Goal: Transaction & Acquisition: Purchase product/service

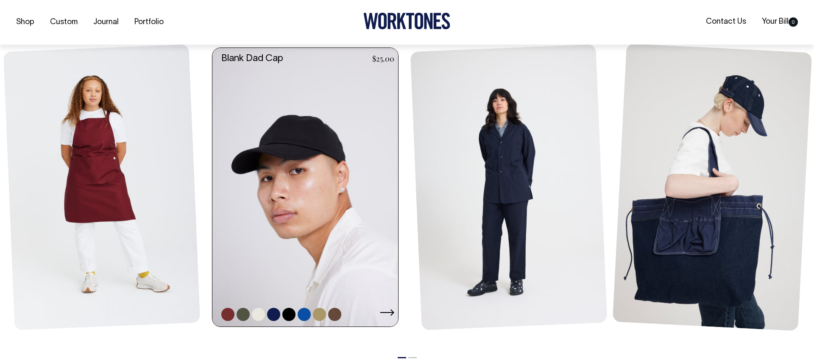
drag, startPoint x: 292, startPoint y: 218, endPoint x: 301, endPoint y: 229, distance: 14.8
click at [292, 218] on link at bounding box center [307, 187] width 191 height 279
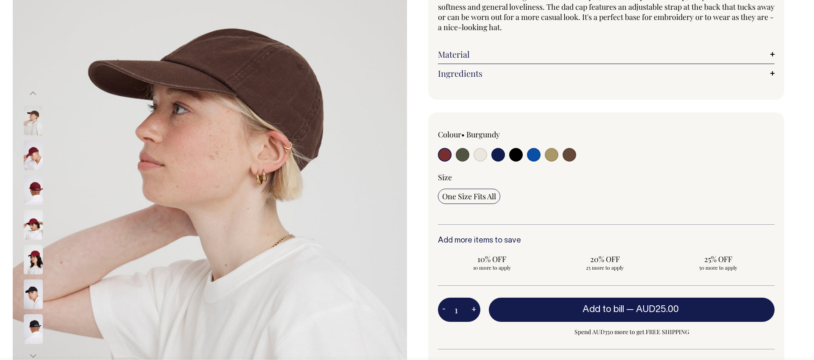
scroll to position [115, 0]
click at [32, 155] on img at bounding box center [33, 156] width 19 height 30
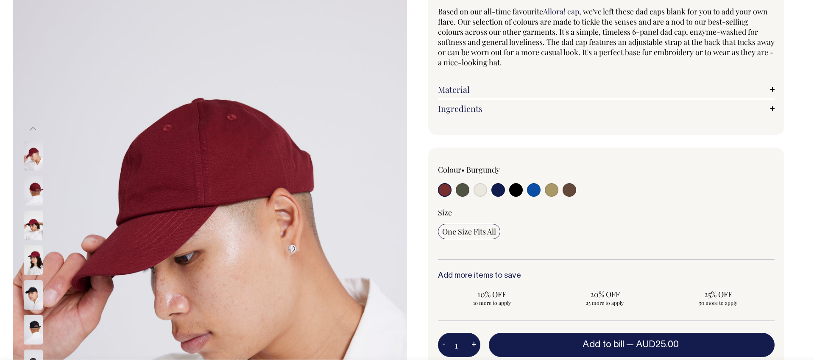
scroll to position [80, 0]
click at [533, 189] on input "radio" at bounding box center [534, 191] width 14 height 14
radio input "true"
select select "Worker Blue"
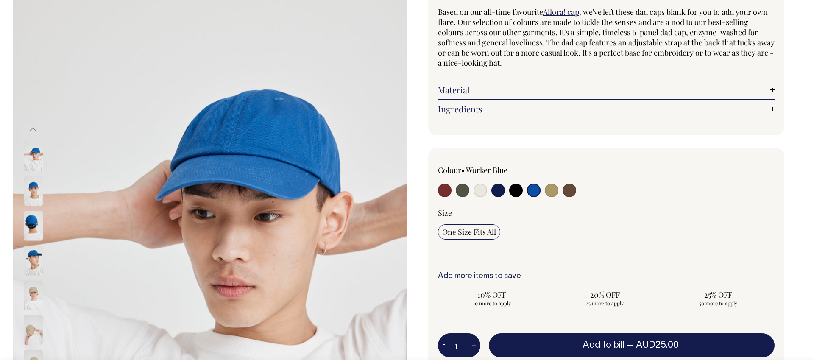
click at [551, 192] on input "radio" at bounding box center [552, 191] width 14 height 14
radio input "true"
select select "Washed Khaki"
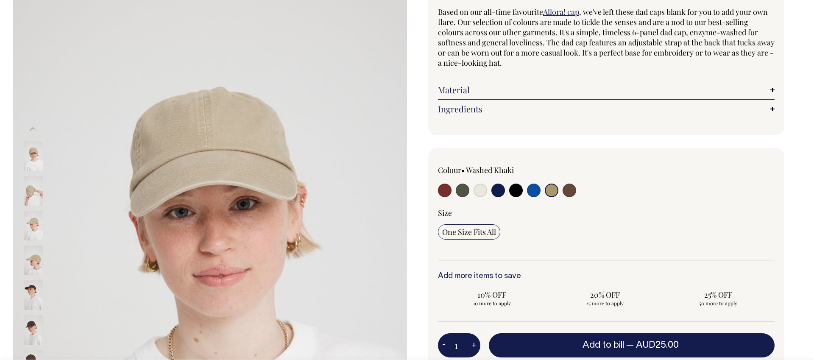
click at [502, 192] on input "radio" at bounding box center [499, 191] width 14 height 14
radio input "true"
select select "Dark Navy"
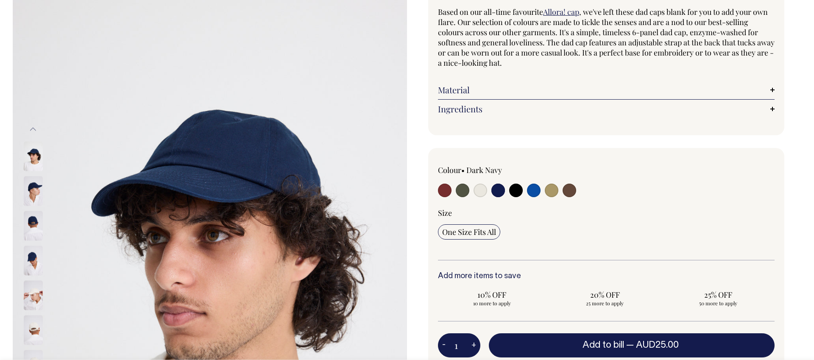
click at [482, 193] on input "radio" at bounding box center [481, 191] width 14 height 14
radio input "true"
select select "Natural"
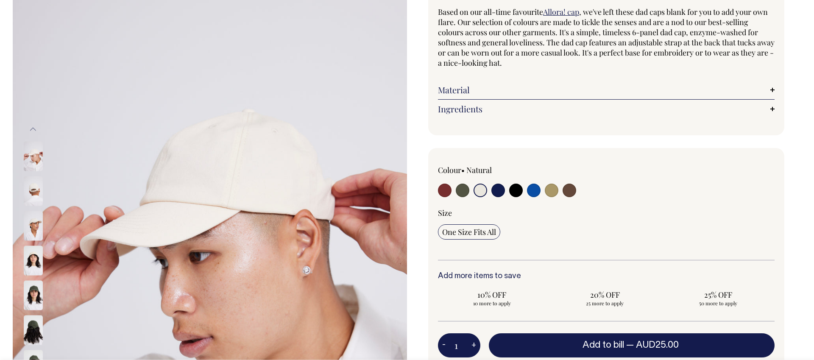
click at [460, 193] on input "radio" at bounding box center [463, 191] width 14 height 14
radio input "true"
select select "Olive"
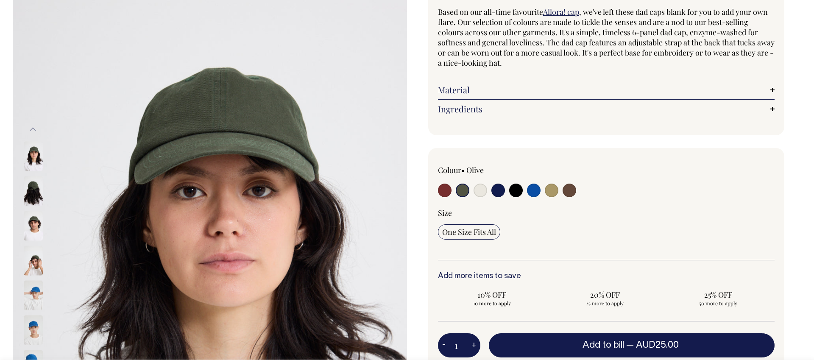
click at [570, 196] on input "radio" at bounding box center [570, 191] width 14 height 14
radio input "true"
select select "Espresso"
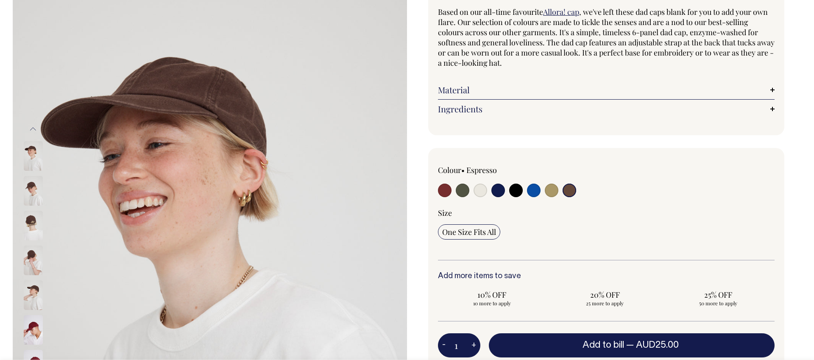
click at [446, 193] on input "radio" at bounding box center [445, 191] width 14 height 14
radio input "true"
select select "Burgundy"
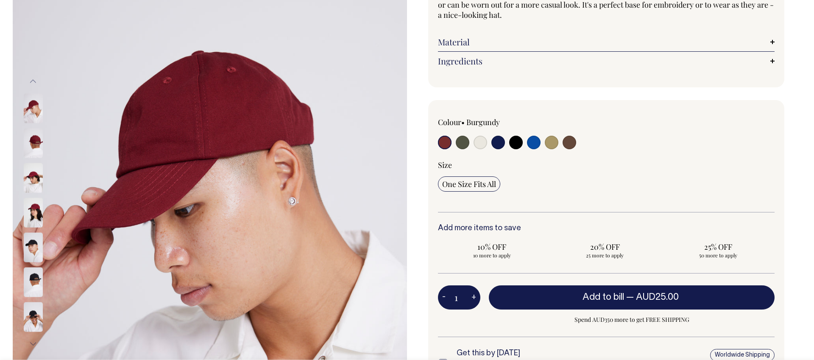
scroll to position [128, 0]
click at [40, 214] on img at bounding box center [33, 212] width 19 height 30
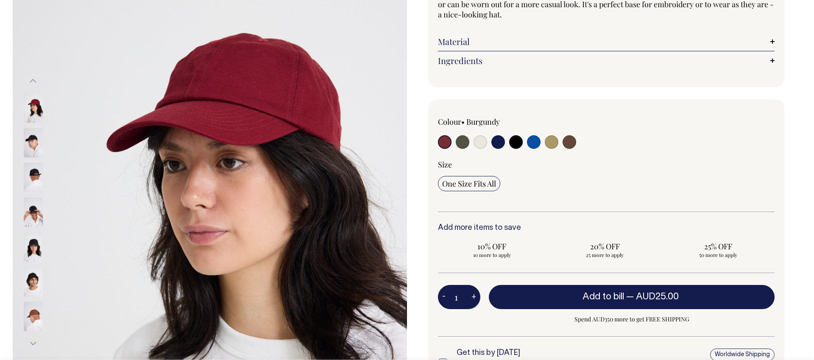
click at [463, 144] on input "radio" at bounding box center [463, 142] width 14 height 14
radio input "true"
select select "Olive"
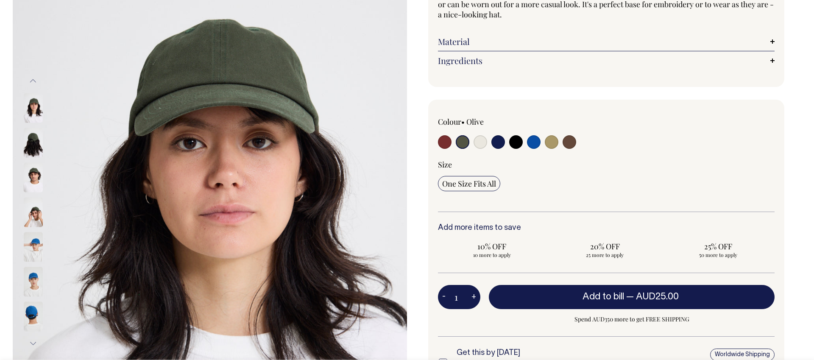
click at [443, 144] on input "radio" at bounding box center [445, 142] width 14 height 14
radio input "true"
select select "Burgundy"
